Goal: Transaction & Acquisition: Purchase product/service

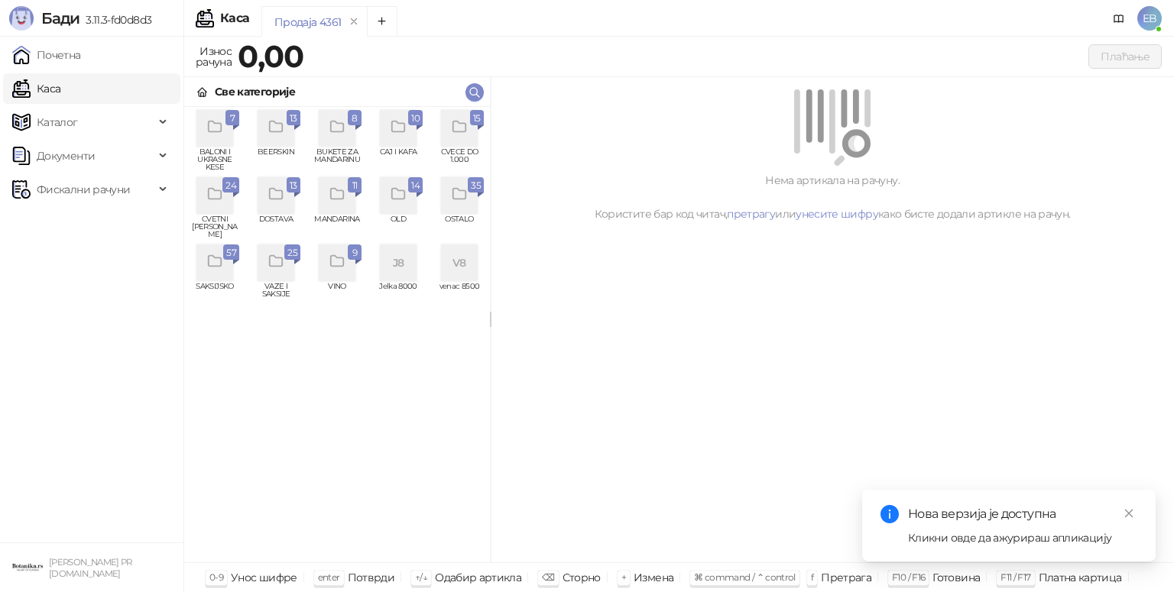
click at [465, 140] on div "grid" at bounding box center [459, 128] width 37 height 37
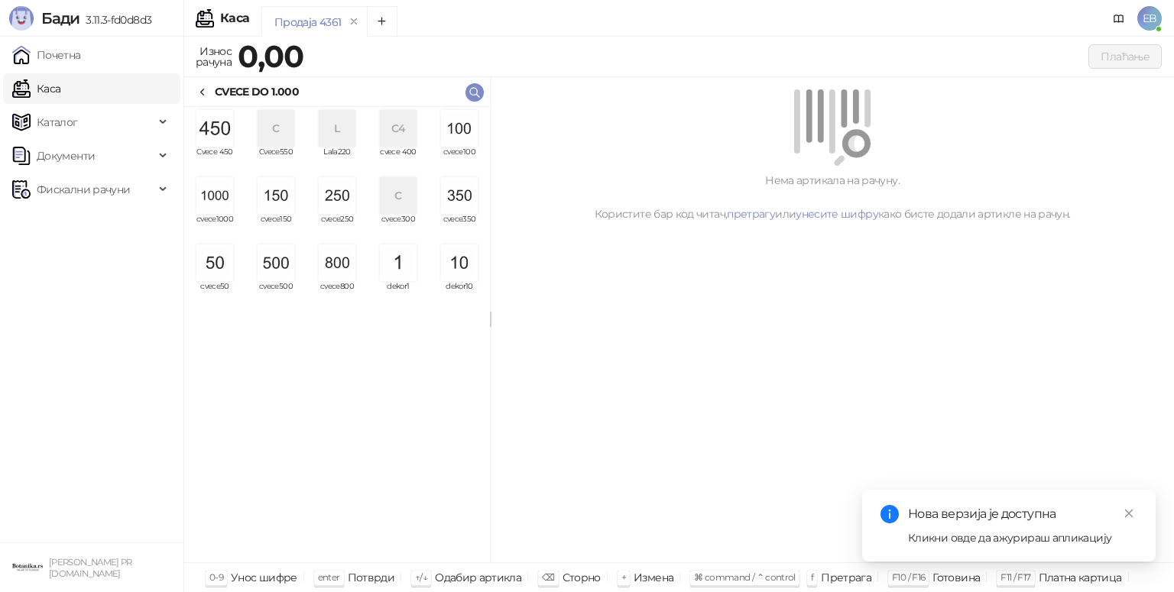
click at [206, 203] on img "grid" at bounding box center [214, 195] width 37 height 37
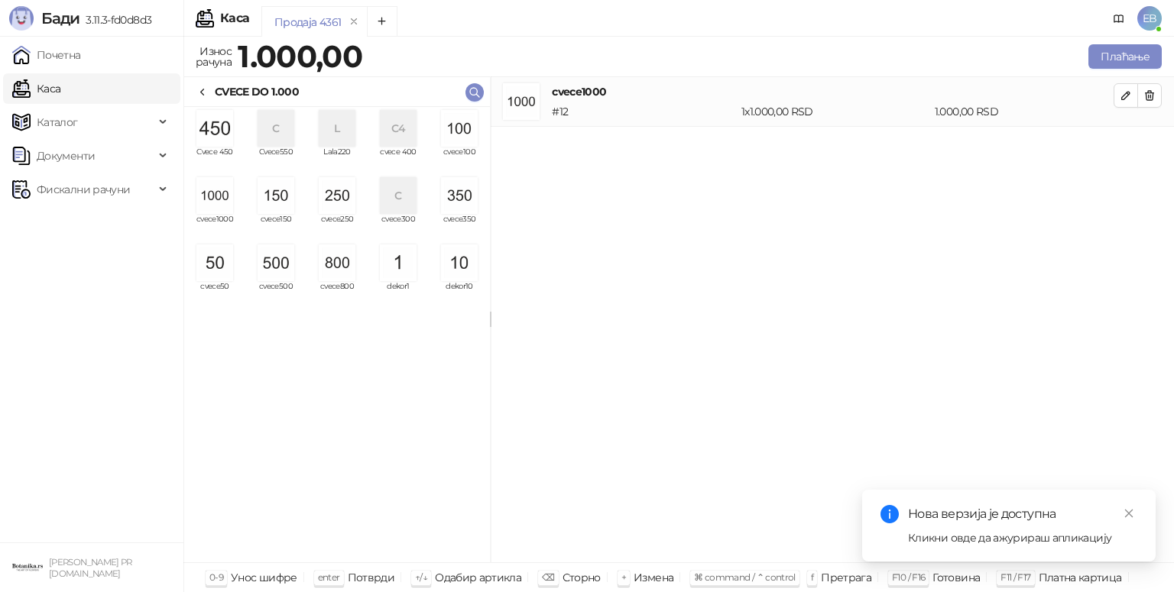
click at [462, 131] on img "grid" at bounding box center [459, 128] width 37 height 37
click at [42, 56] on link "Почетна" at bounding box center [46, 55] width 69 height 31
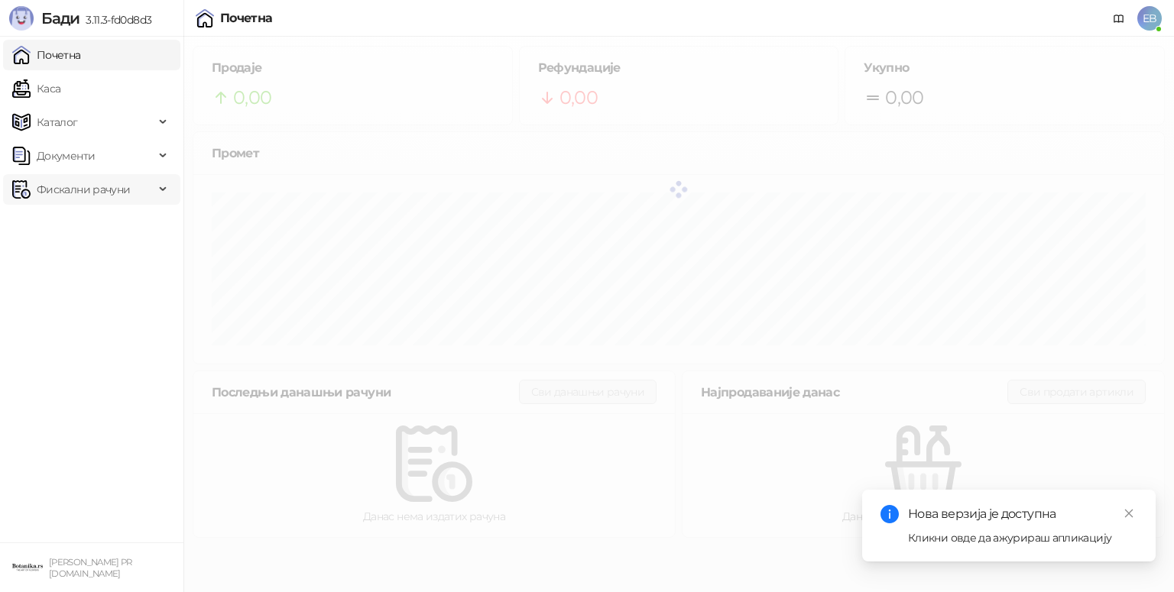
click at [83, 194] on span "Фискални рачуни" at bounding box center [83, 189] width 93 height 31
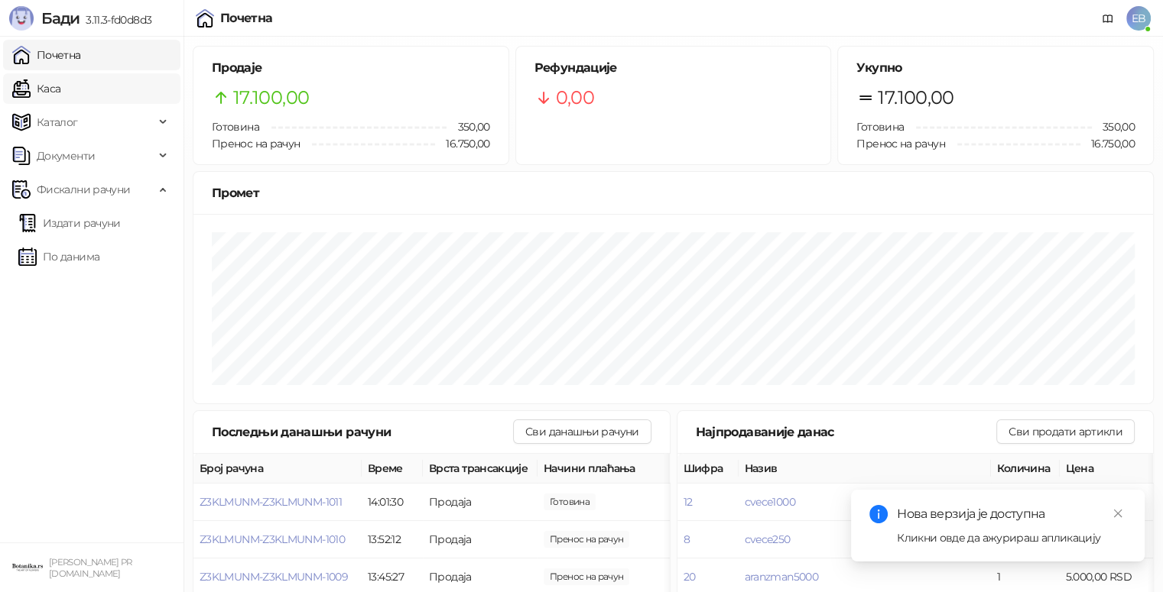
click at [60, 98] on link "Каса" at bounding box center [36, 88] width 48 height 31
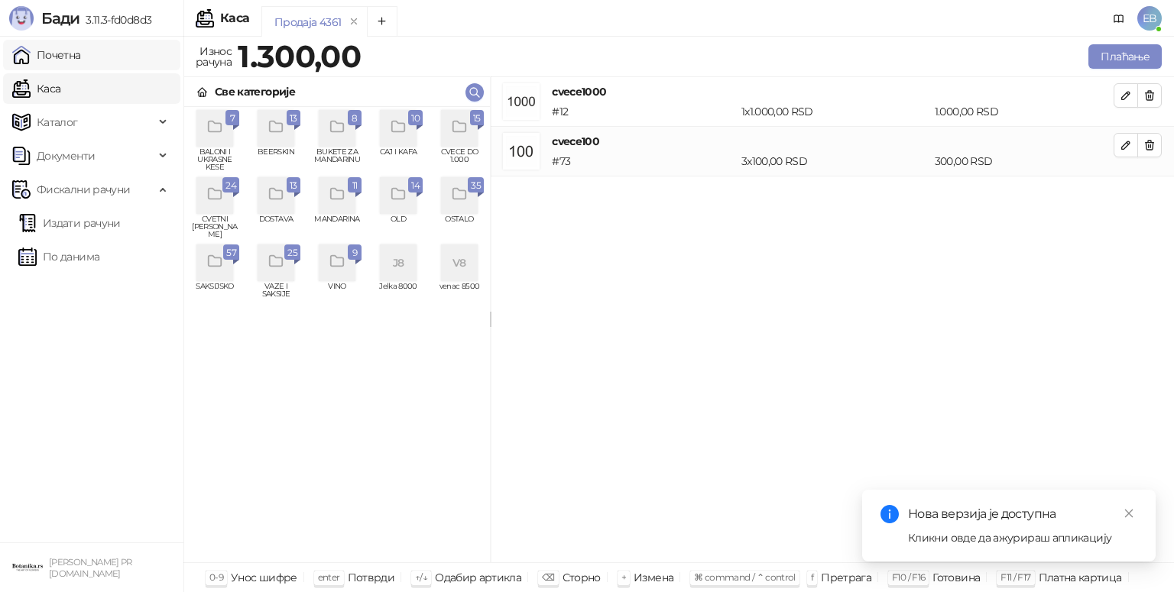
click at [80, 63] on link "Почетна" at bounding box center [46, 55] width 69 height 31
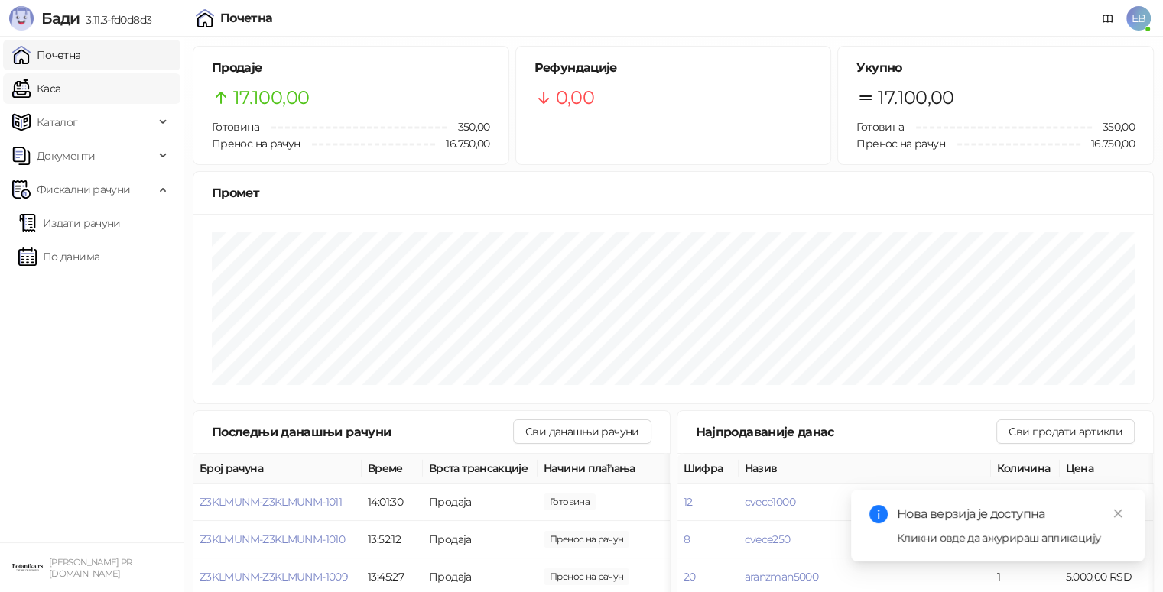
click at [60, 81] on link "Каса" at bounding box center [36, 88] width 48 height 31
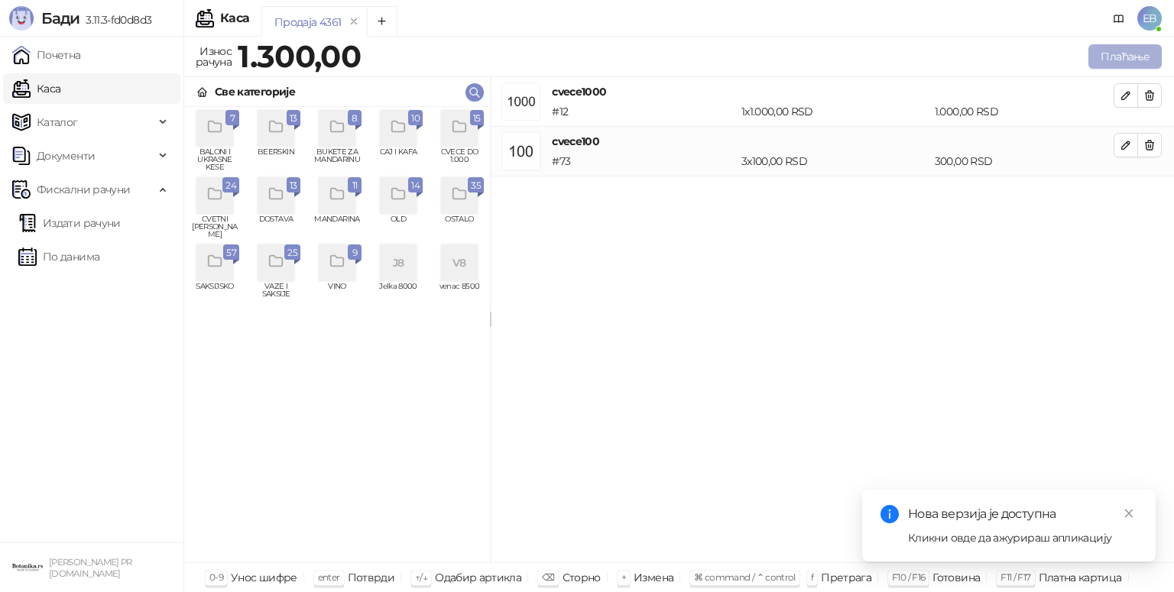
click at [1115, 57] on button "Плаћање" at bounding box center [1124, 56] width 73 height 24
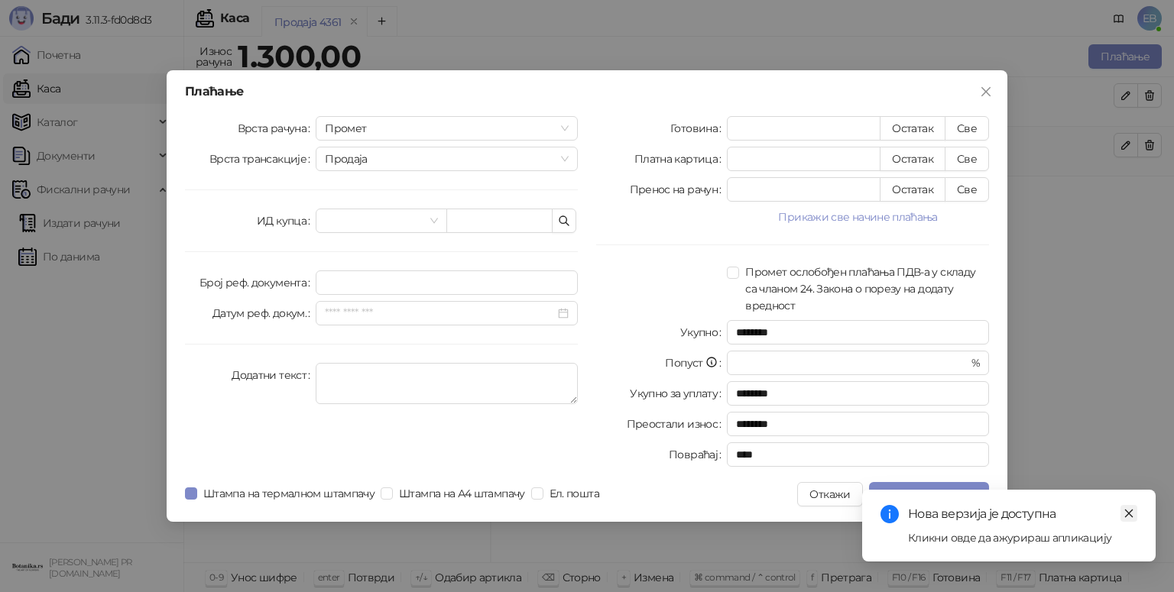
click at [1124, 510] on icon "close" at bounding box center [1129, 513] width 11 height 11
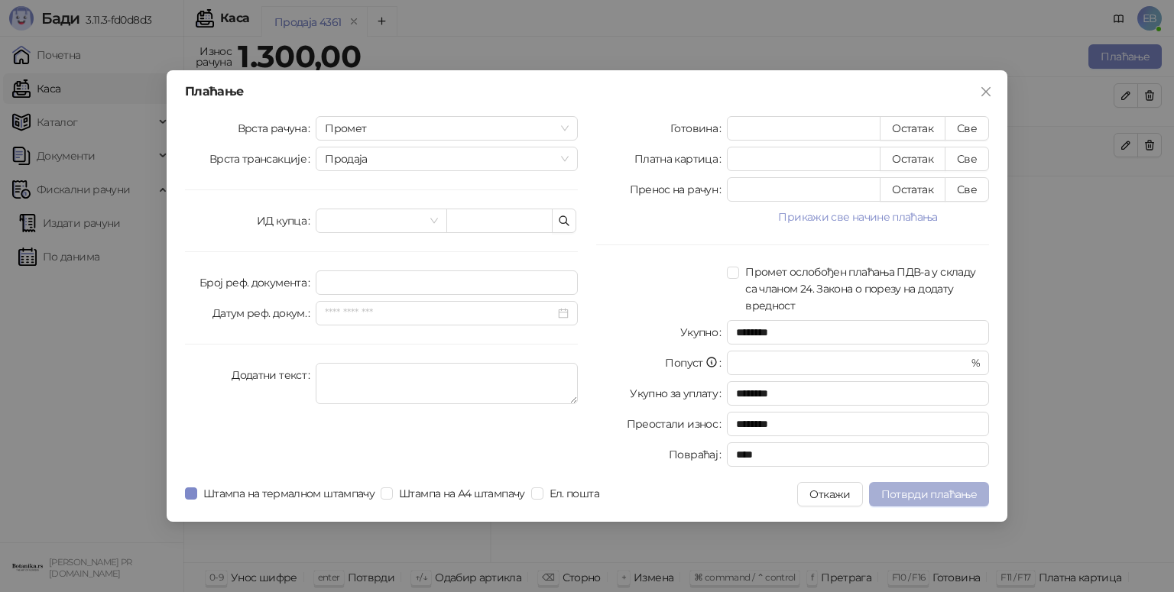
click at [937, 494] on span "Потврди плаћање" at bounding box center [929, 495] width 96 height 14
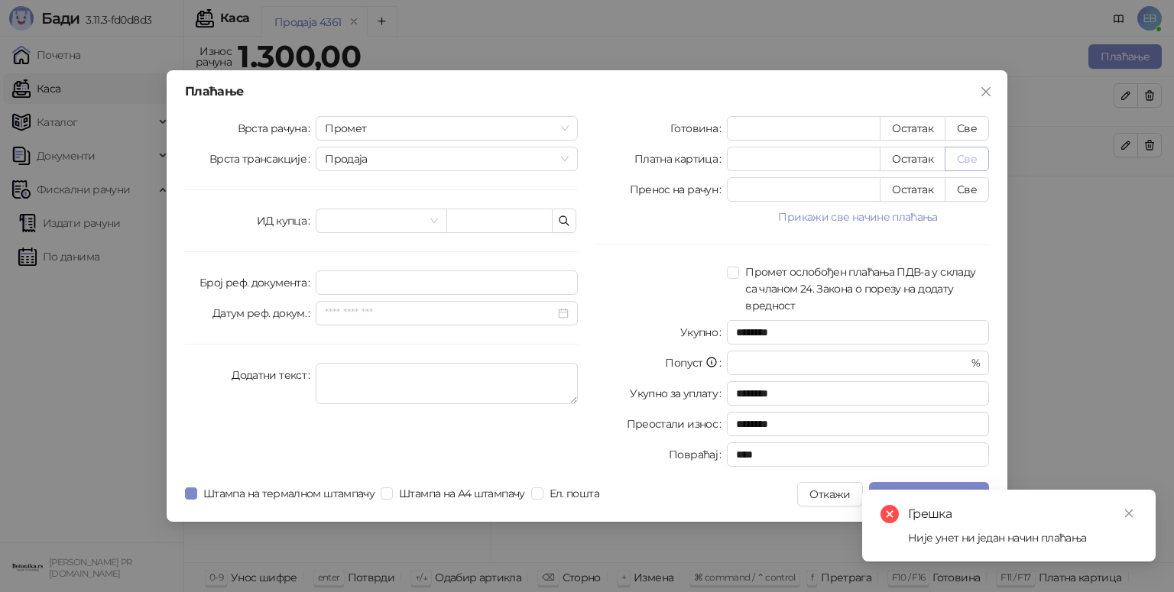
click at [968, 161] on button "Све" at bounding box center [967, 159] width 44 height 24
type input "****"
click at [921, 485] on button "Потврди плаћање" at bounding box center [929, 494] width 120 height 24
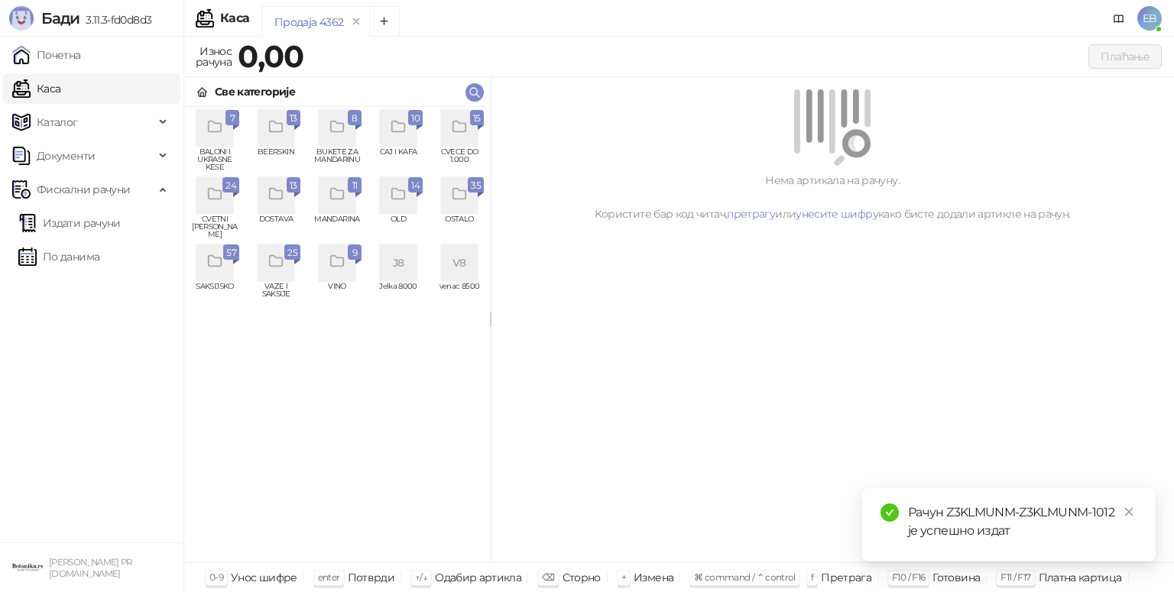
click at [451, 126] on icon "grid" at bounding box center [460, 127] width 18 height 18
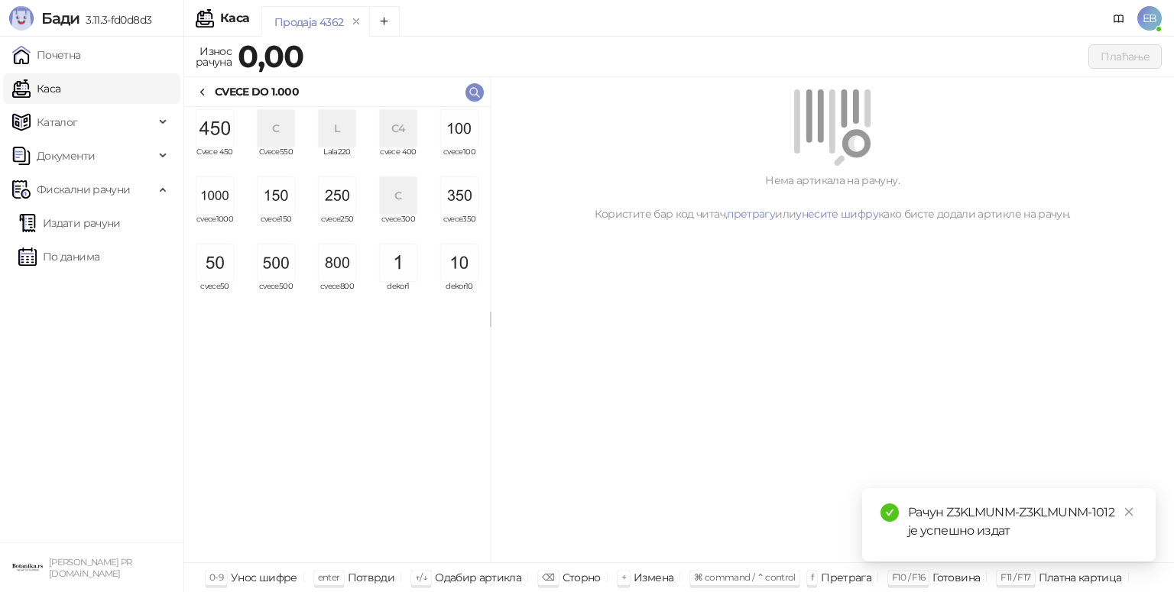
click at [211, 206] on img "grid" at bounding box center [214, 195] width 37 height 37
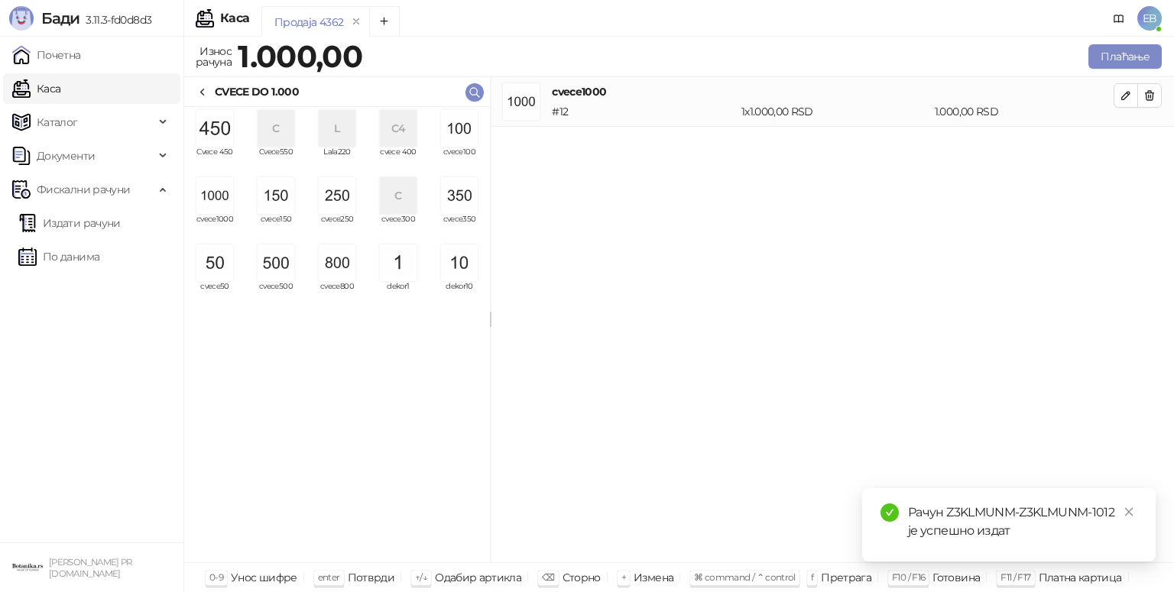
click at [211, 206] on img "grid" at bounding box center [214, 195] width 37 height 37
click at [1120, 56] on button "Плаћање" at bounding box center [1124, 56] width 73 height 24
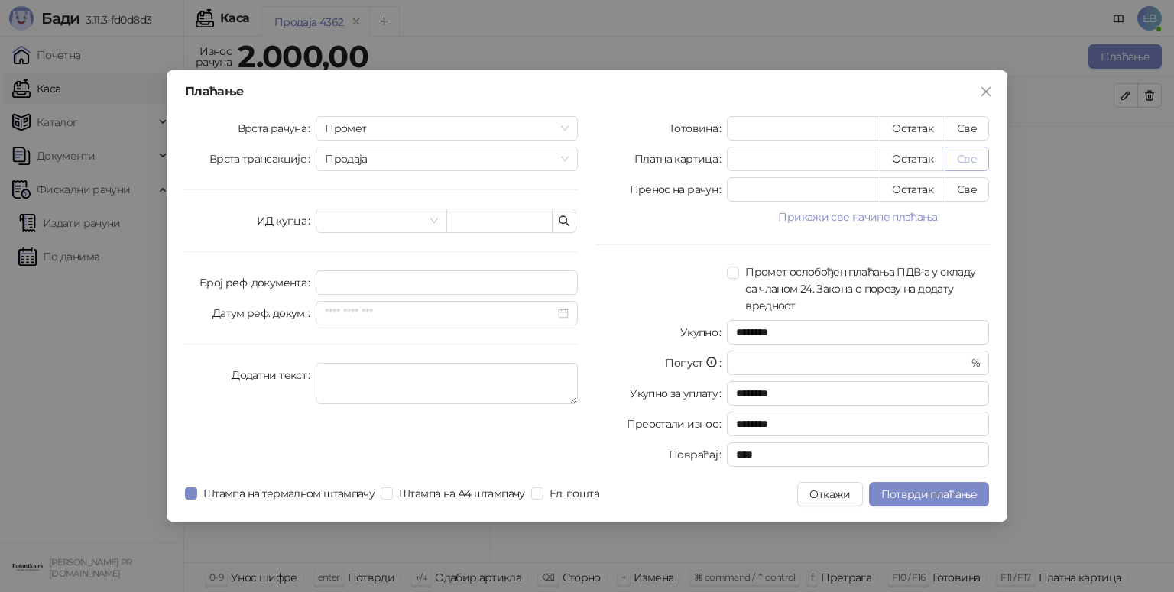
click at [958, 156] on button "Све" at bounding box center [967, 159] width 44 height 24
type input "****"
click at [916, 501] on button "Потврди плаћање" at bounding box center [929, 494] width 120 height 24
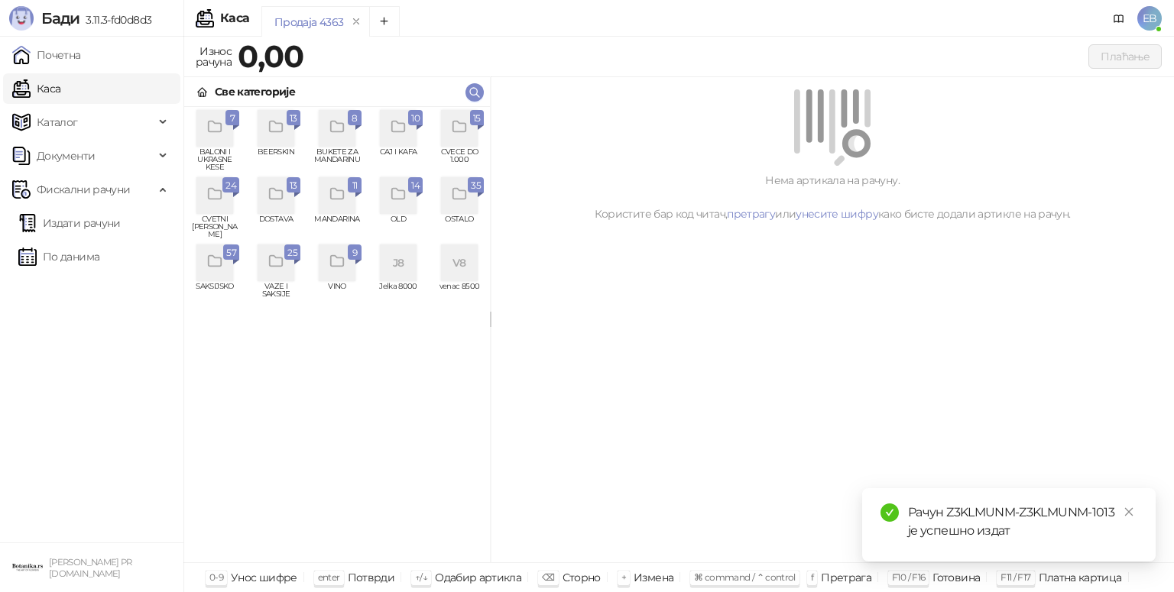
click at [204, 255] on div "grid" at bounding box center [214, 263] width 37 height 37
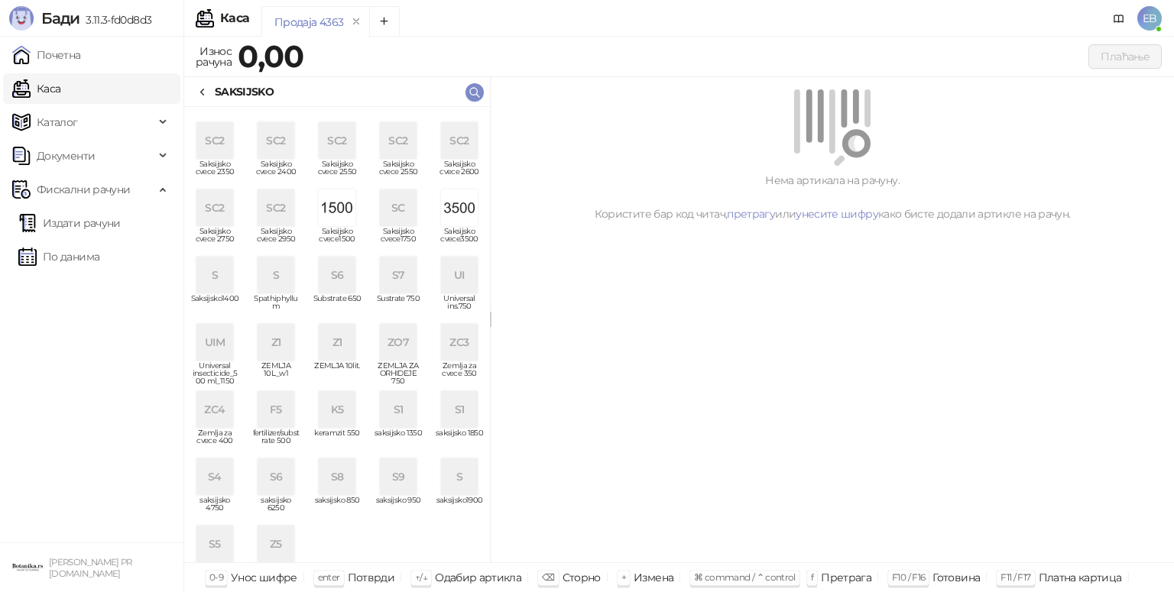
scroll to position [352, 0]
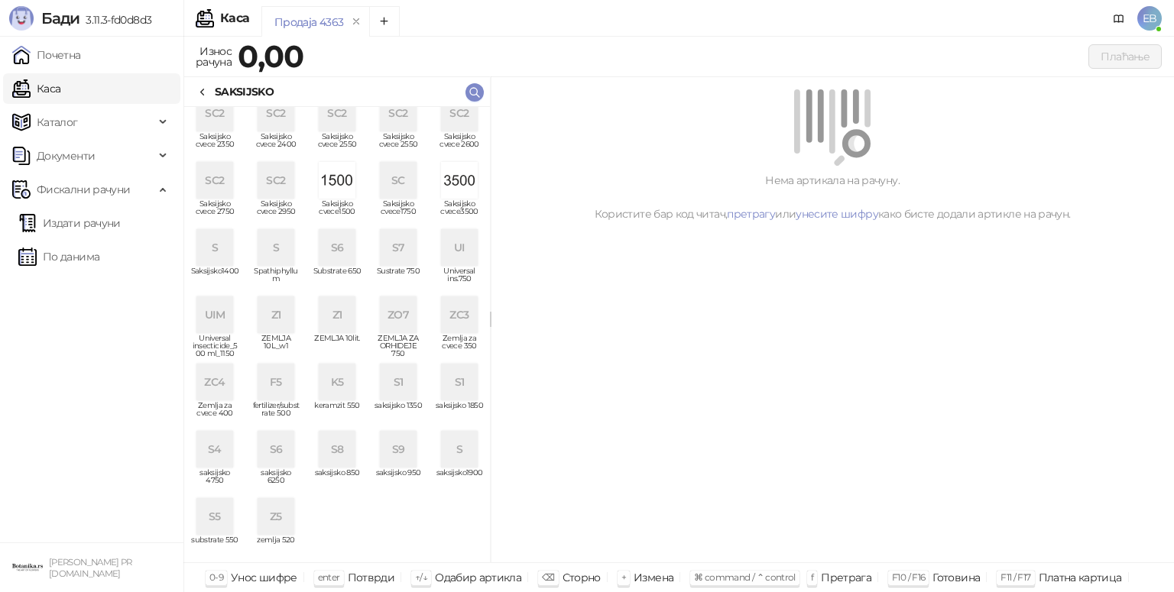
click at [203, 393] on div "ZC4" at bounding box center [214, 382] width 37 height 37
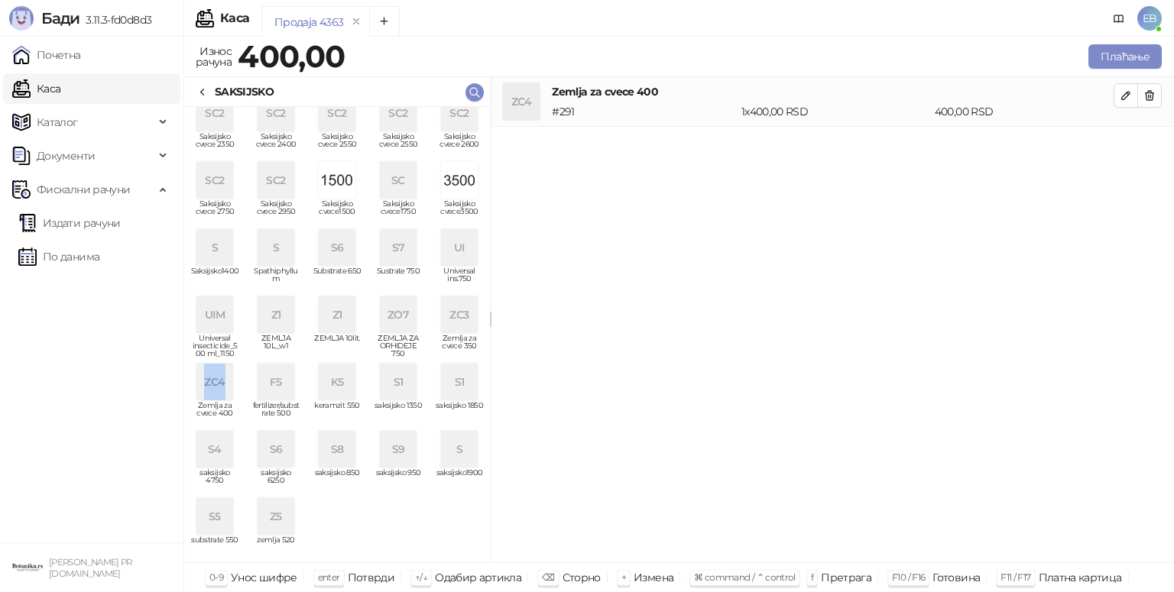
click at [203, 393] on div "ZC4" at bounding box center [214, 382] width 37 height 37
click at [389, 256] on div "S7" at bounding box center [398, 247] width 37 height 37
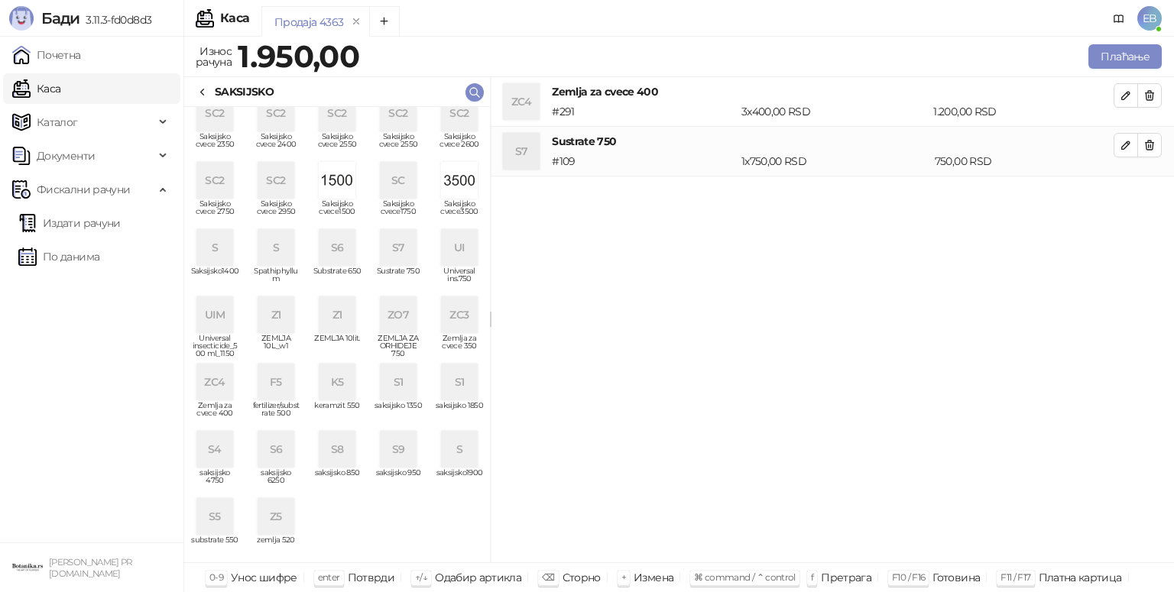
click at [401, 340] on span "ZEMLJA ZA ORHIDEJE 750" at bounding box center [398, 346] width 49 height 23
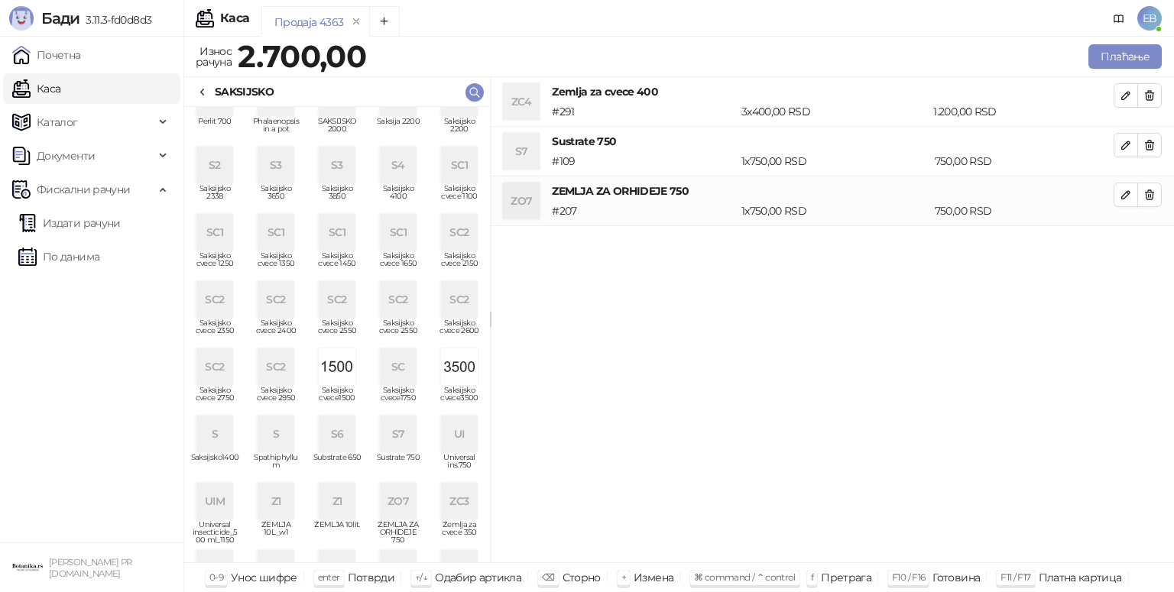
scroll to position [162, 0]
click at [1147, 199] on icon "button" at bounding box center [1149, 195] width 12 height 12
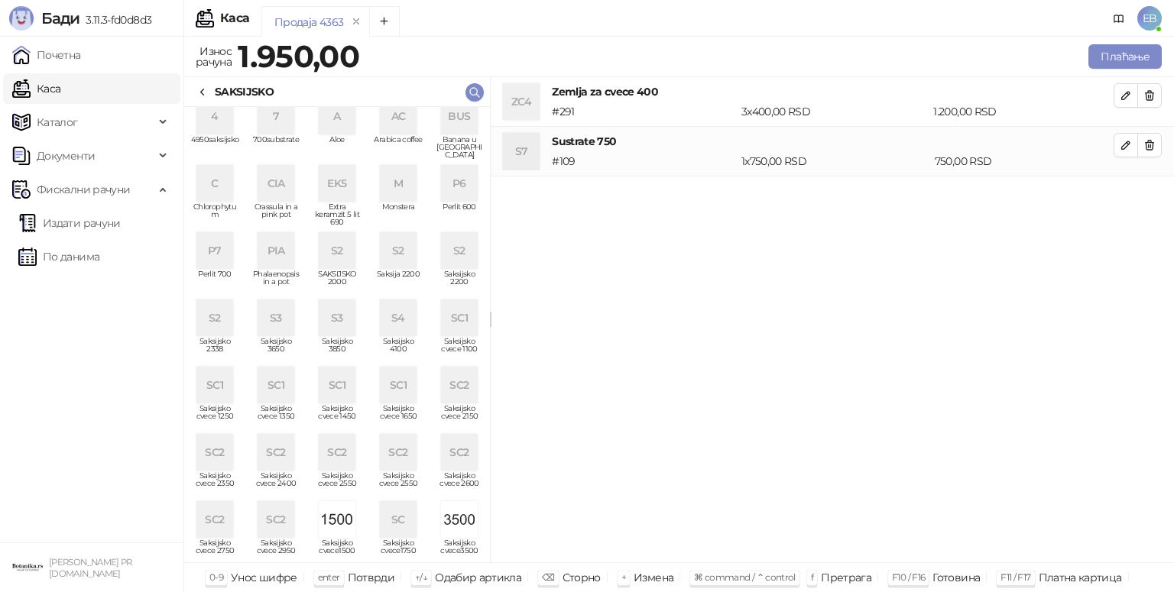
scroll to position [0, 0]
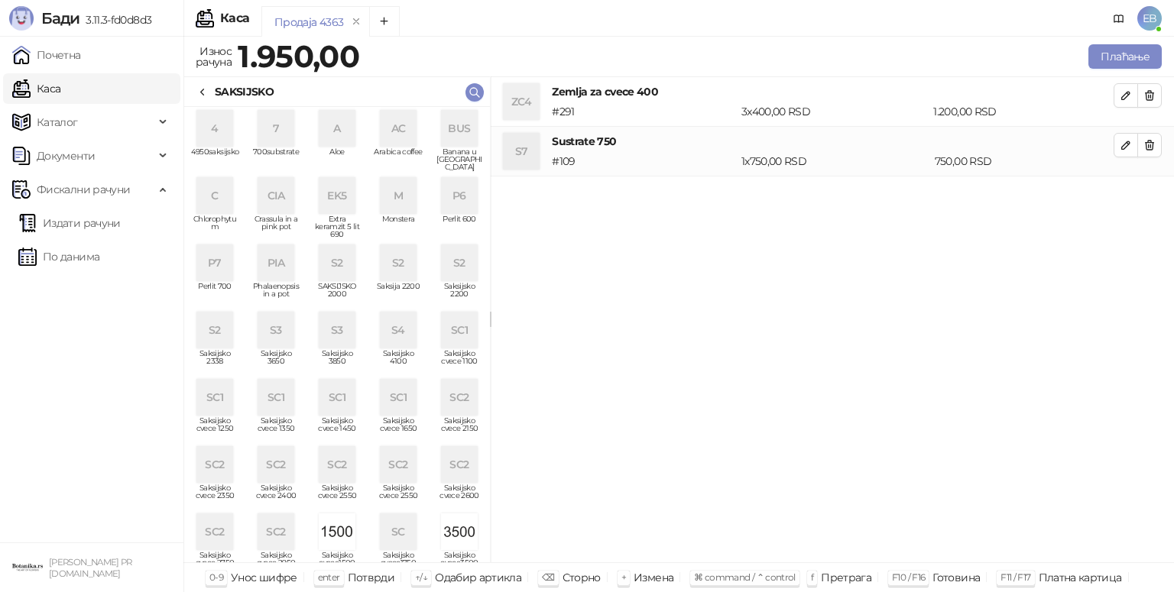
click at [207, 274] on div "P7" at bounding box center [214, 263] width 37 height 37
click at [208, 96] on icon at bounding box center [202, 92] width 12 height 12
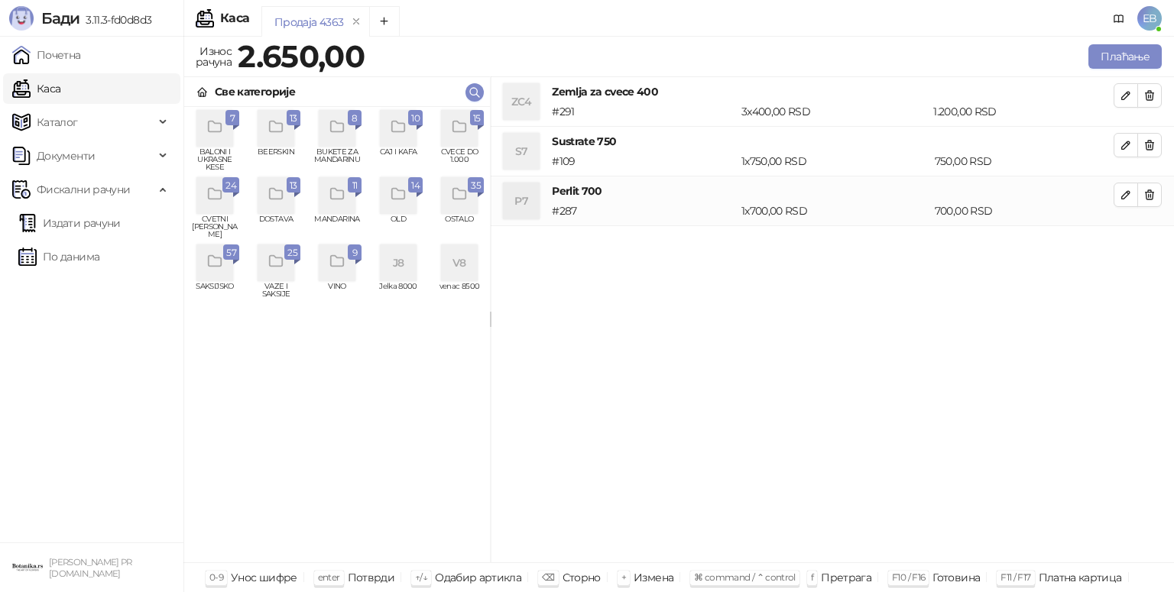
click at [449, 126] on div "grid" at bounding box center [459, 128] width 37 height 37
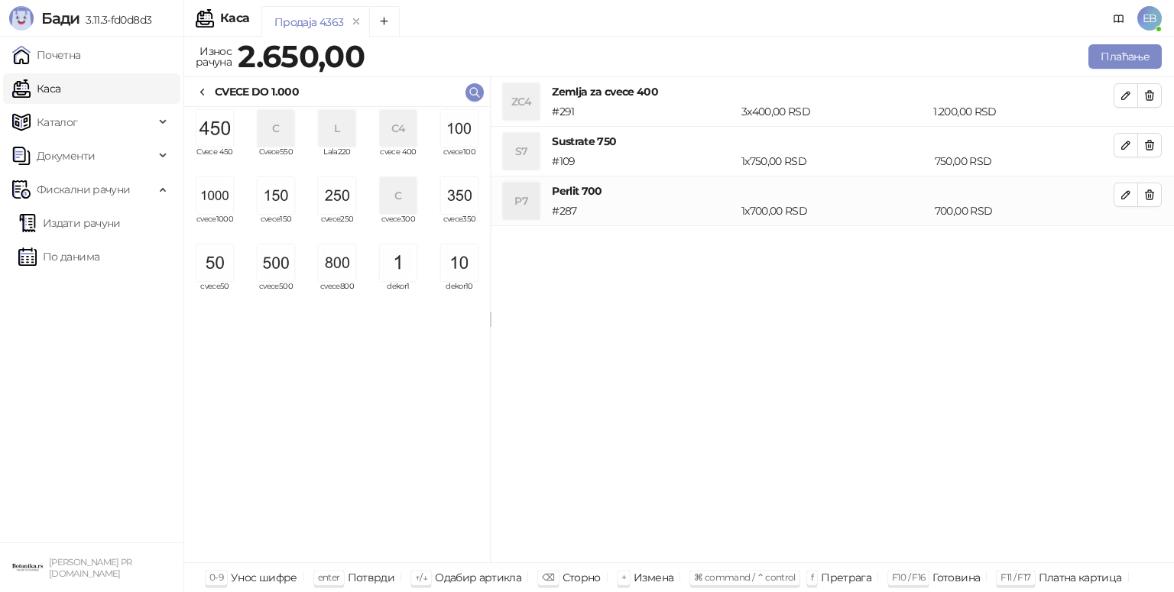
click at [224, 271] on img "grid" at bounding box center [214, 263] width 37 height 37
click at [1094, 65] on button "Плаћање" at bounding box center [1124, 56] width 73 height 24
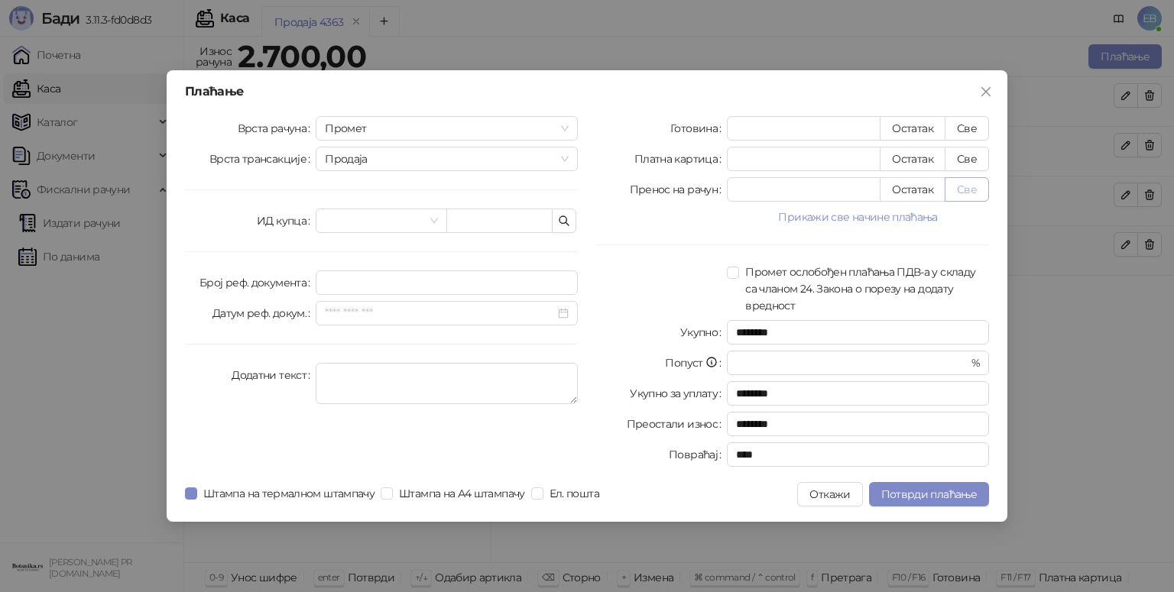
click at [971, 186] on button "Све" at bounding box center [967, 189] width 44 height 24
type input "****"
click at [919, 487] on button "Потврди плаћање" at bounding box center [929, 494] width 120 height 24
